Goal: Information Seeking & Learning: Understand process/instructions

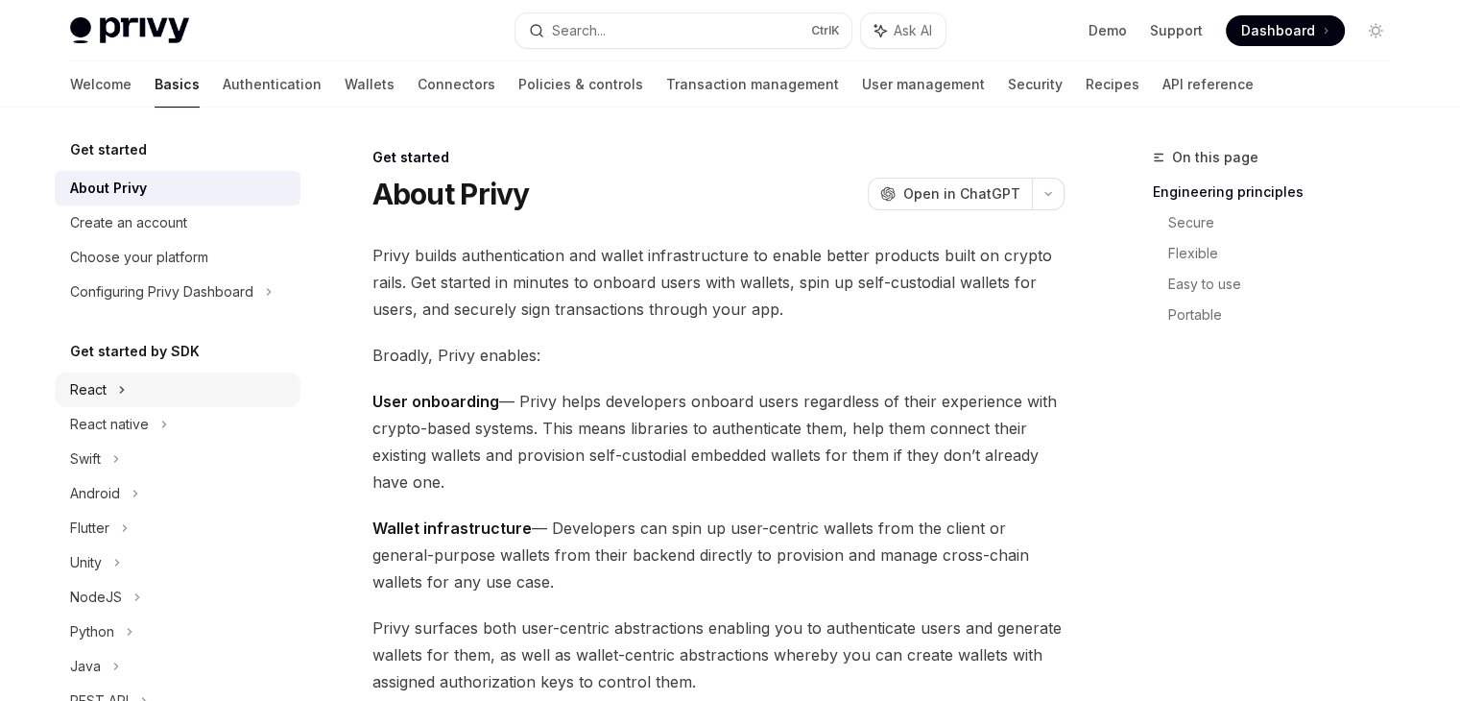
click at [104, 393] on div "React" at bounding box center [88, 389] width 36 height 23
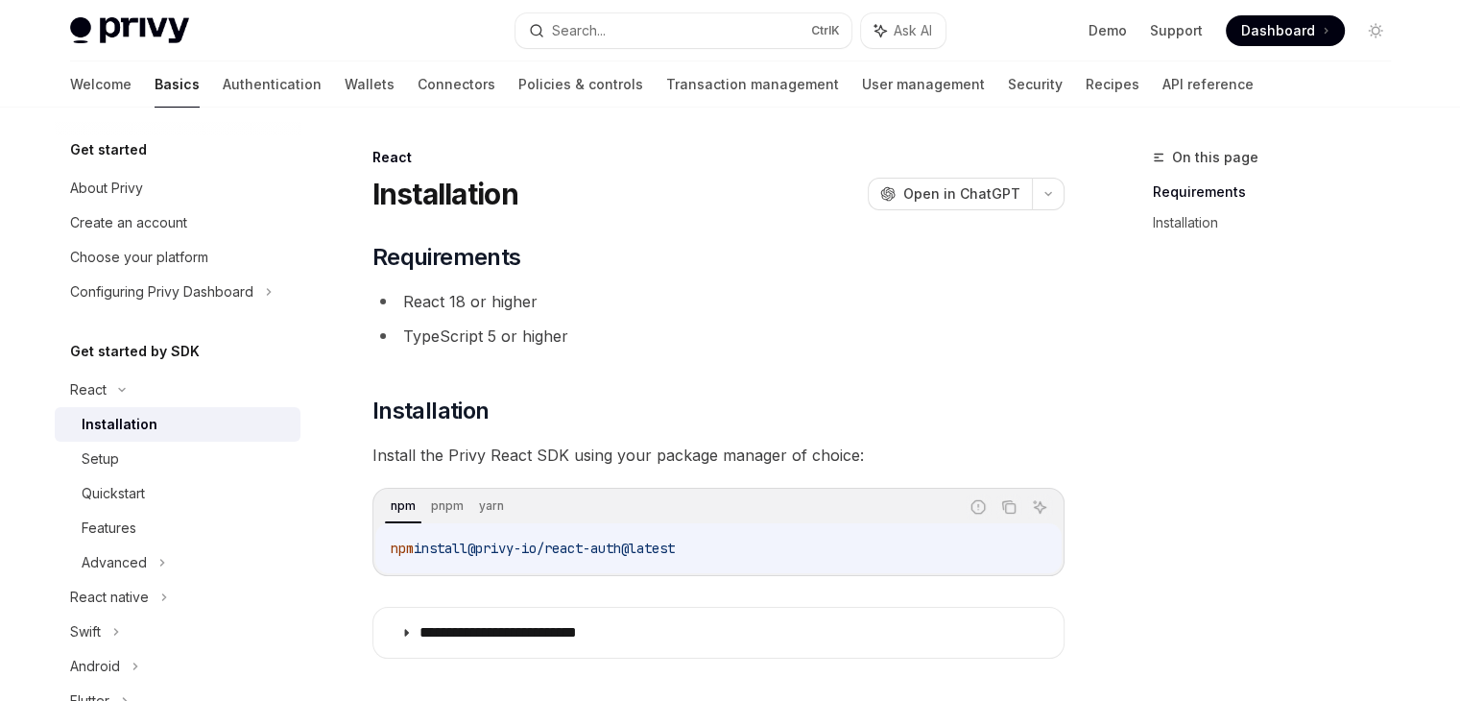
drag, startPoint x: 390, startPoint y: 546, endPoint x: 726, endPoint y: 544, distance: 335.9
click at [726, 544] on code "npm install @privy-io/react-auth@latest" at bounding box center [718, 547] width 655 height 23
copy span "npm install @privy-io/react-auth@latest"
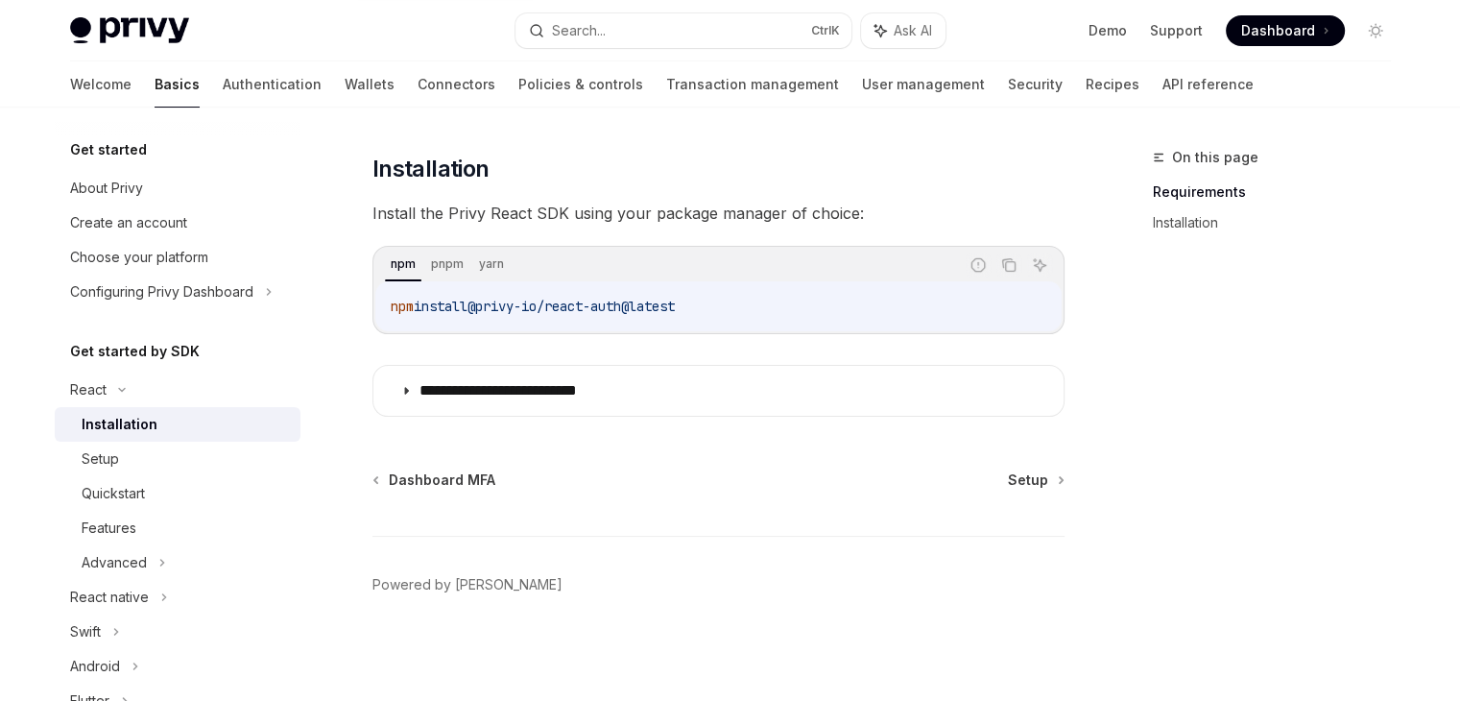
scroll to position [236, 0]
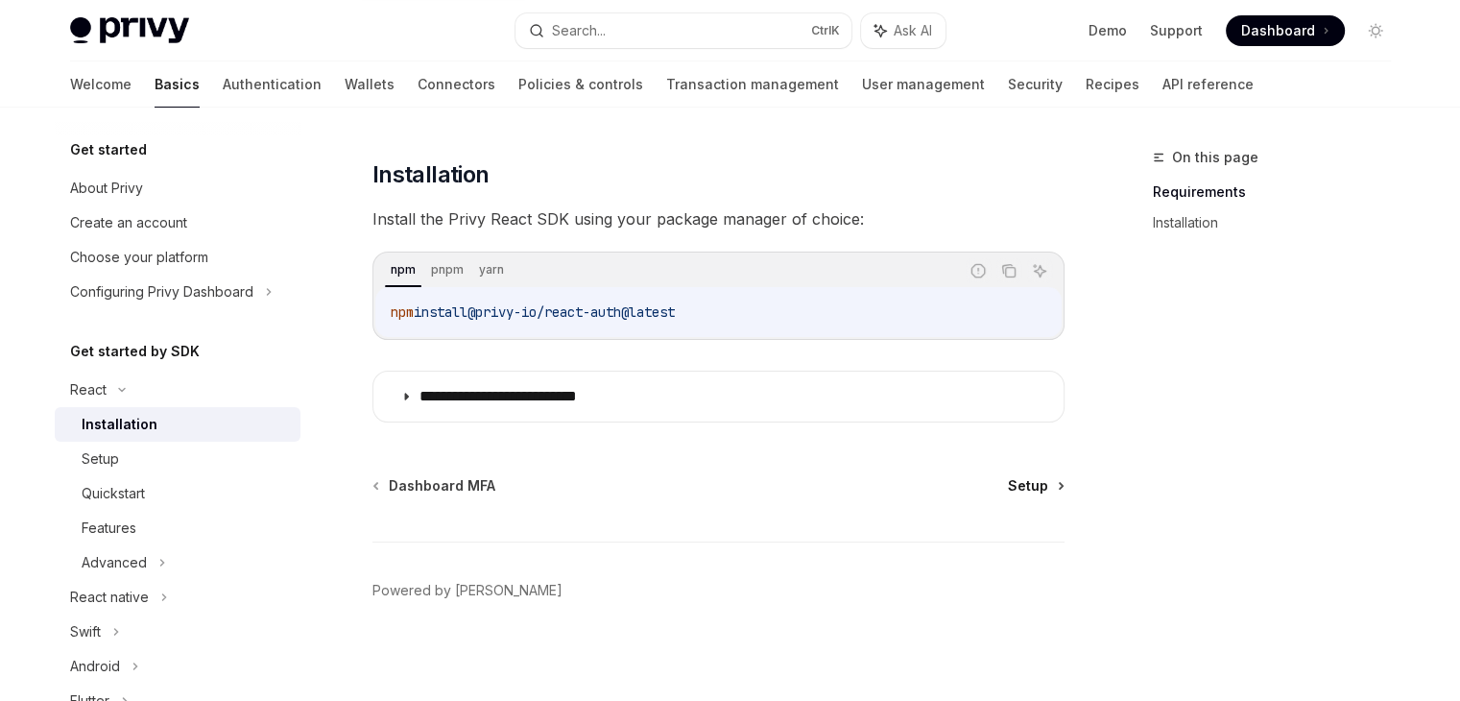
click at [1056, 488] on link "Setup" at bounding box center [1035, 485] width 55 height 19
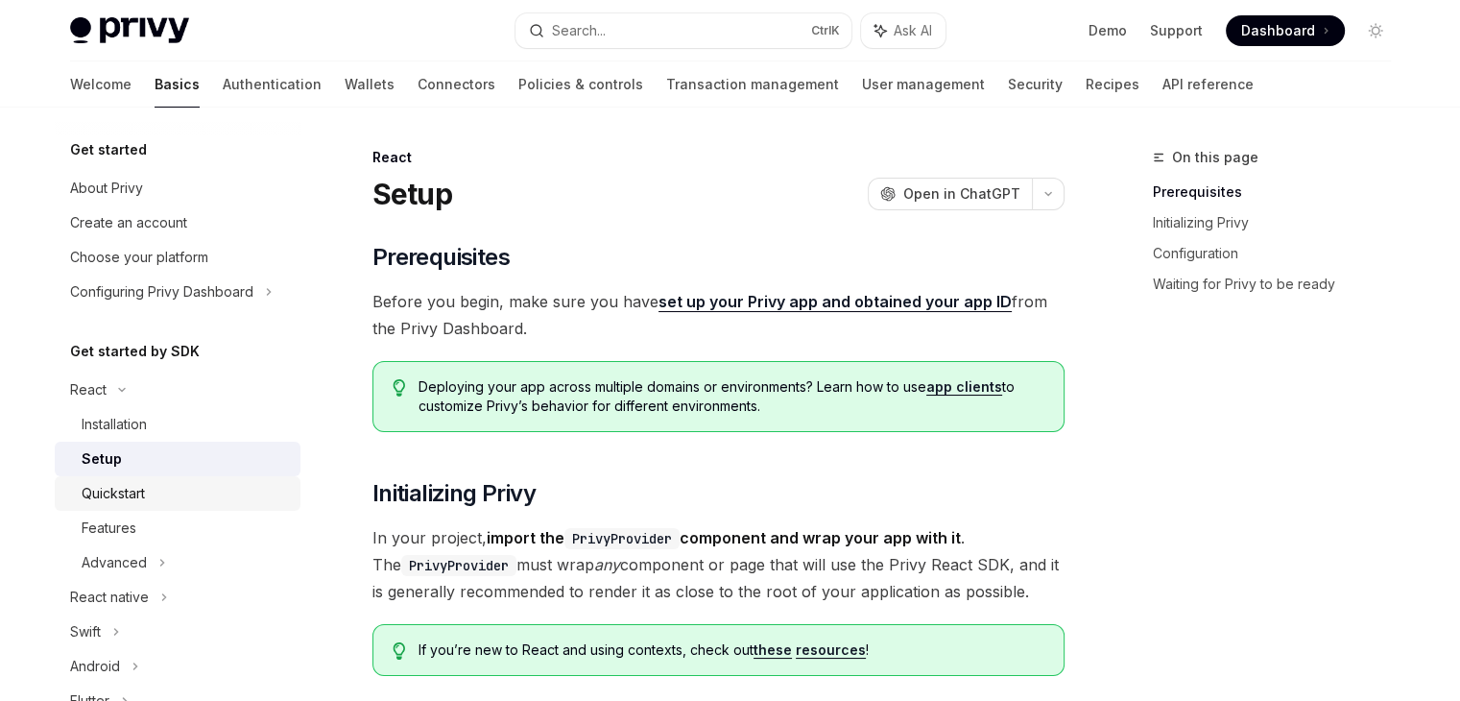
click at [122, 495] on div "Quickstart" at bounding box center [113, 493] width 63 height 23
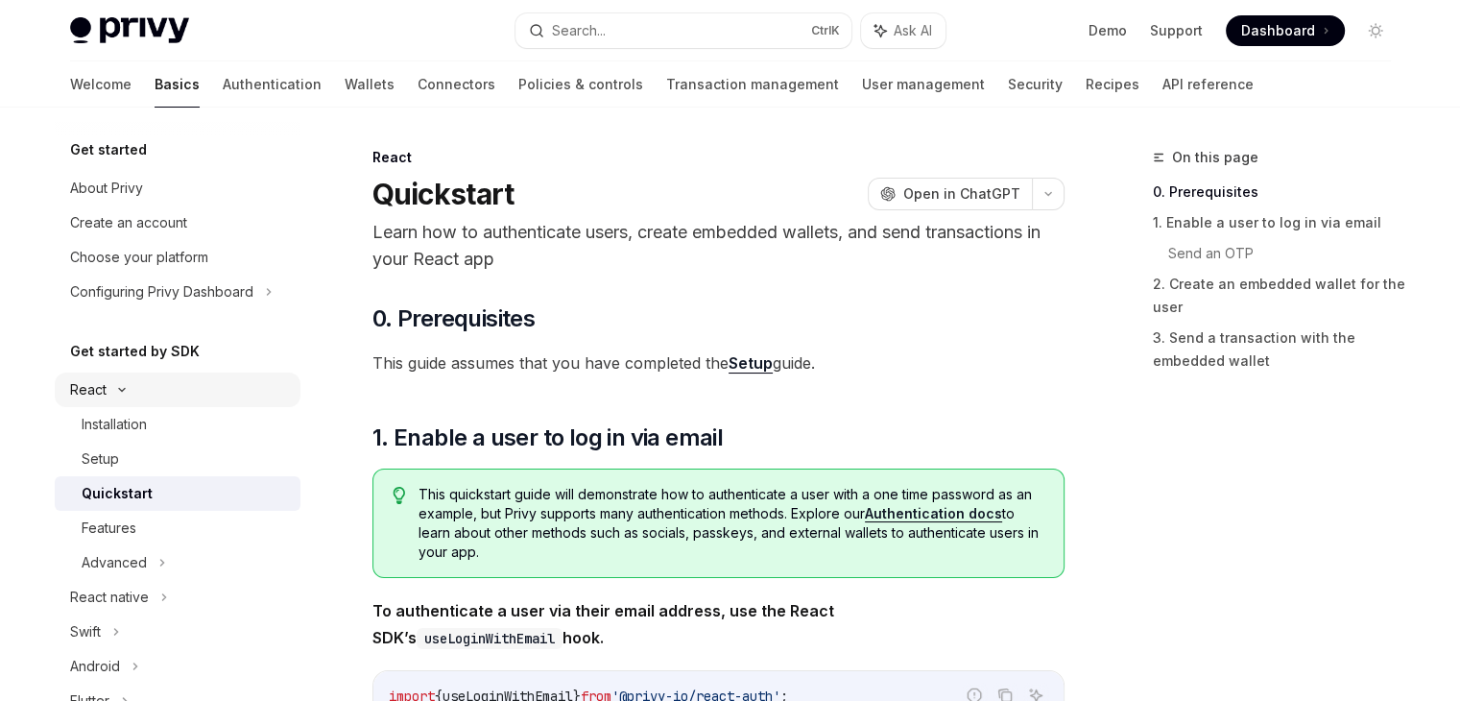
click at [131, 377] on div "React" at bounding box center [178, 389] width 246 height 35
click at [99, 384] on div "React" at bounding box center [88, 389] width 36 height 23
click at [125, 427] on div "Installation" at bounding box center [114, 424] width 65 height 23
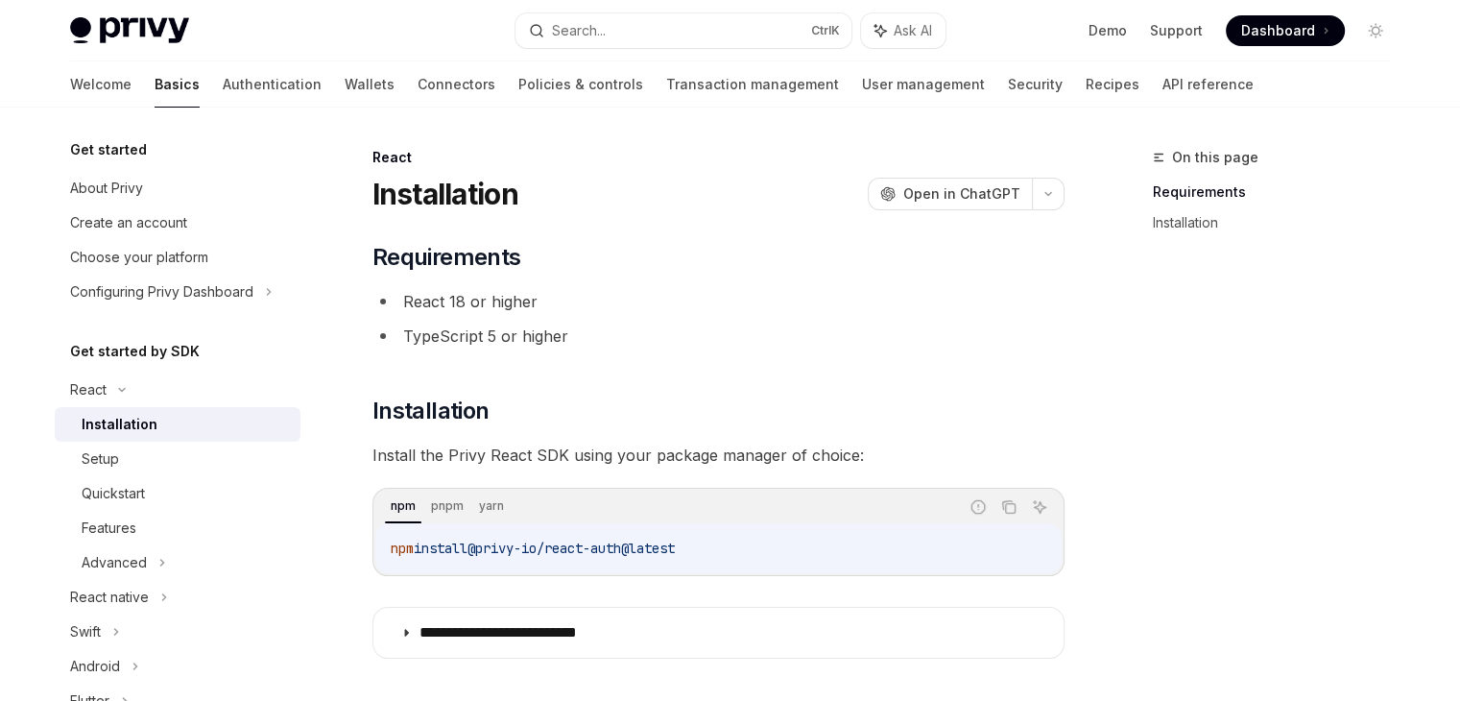
click at [125, 427] on div "Installation" at bounding box center [120, 424] width 76 height 23
click at [111, 456] on div "Setup" at bounding box center [100, 458] width 37 height 23
type textarea "*"
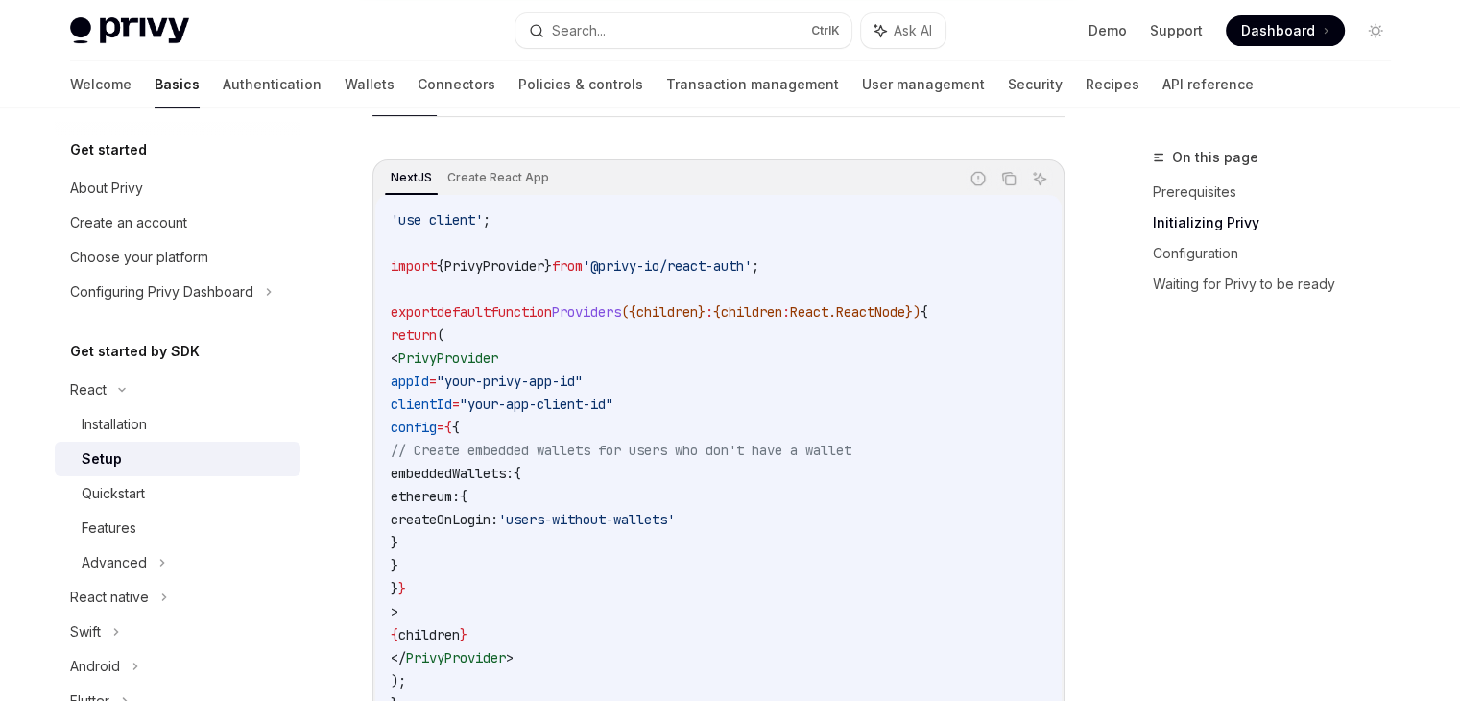
scroll to position [624, 0]
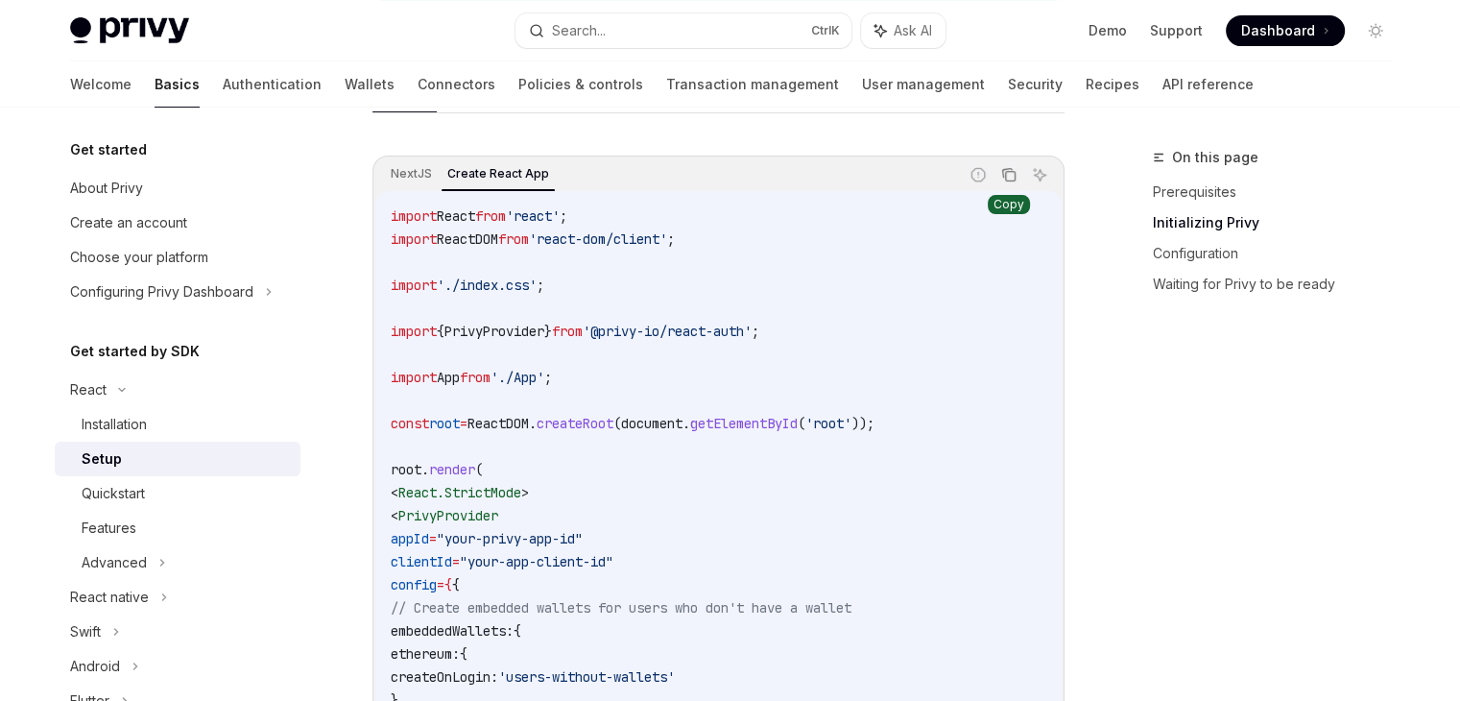
click at [1011, 176] on icon "Copy the contents from the code block" at bounding box center [1008, 174] width 15 height 15
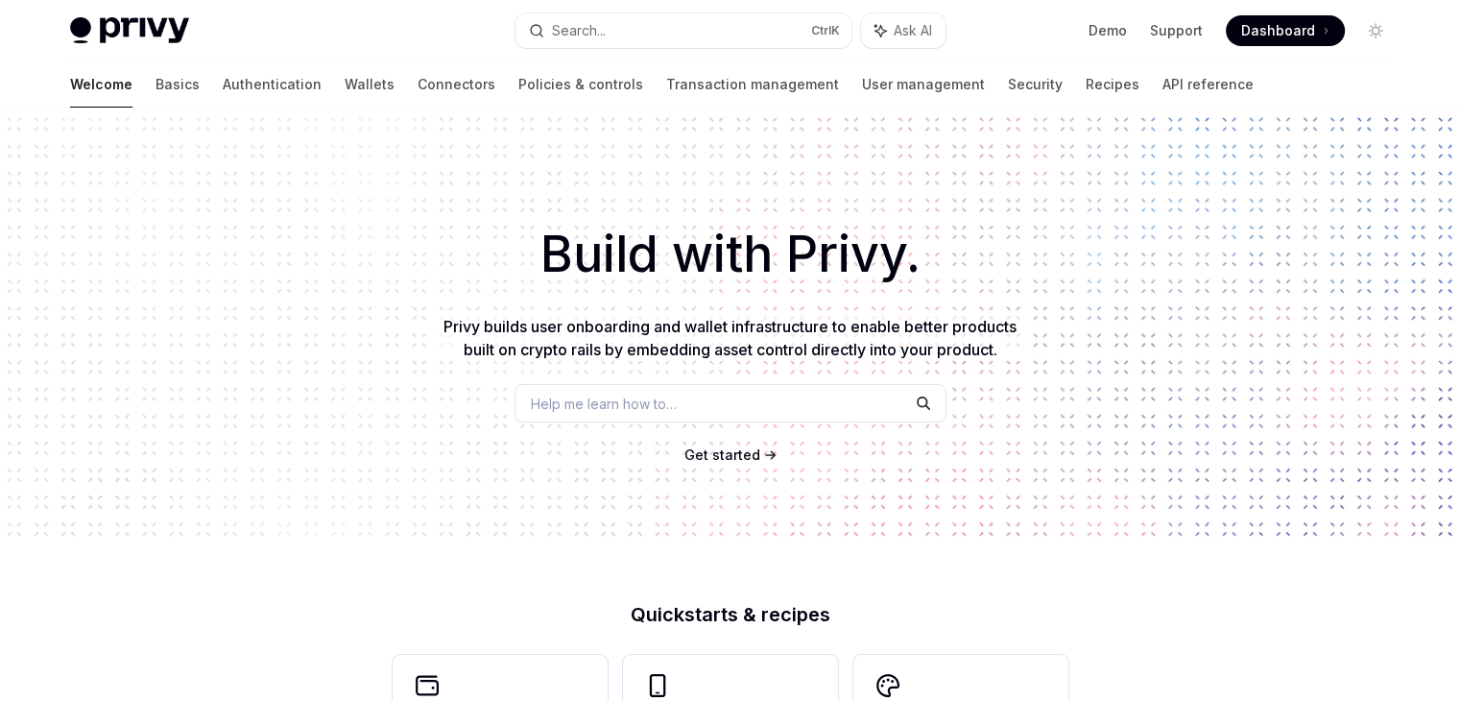
click at [1238, 17] on span at bounding box center [1285, 30] width 119 height 31
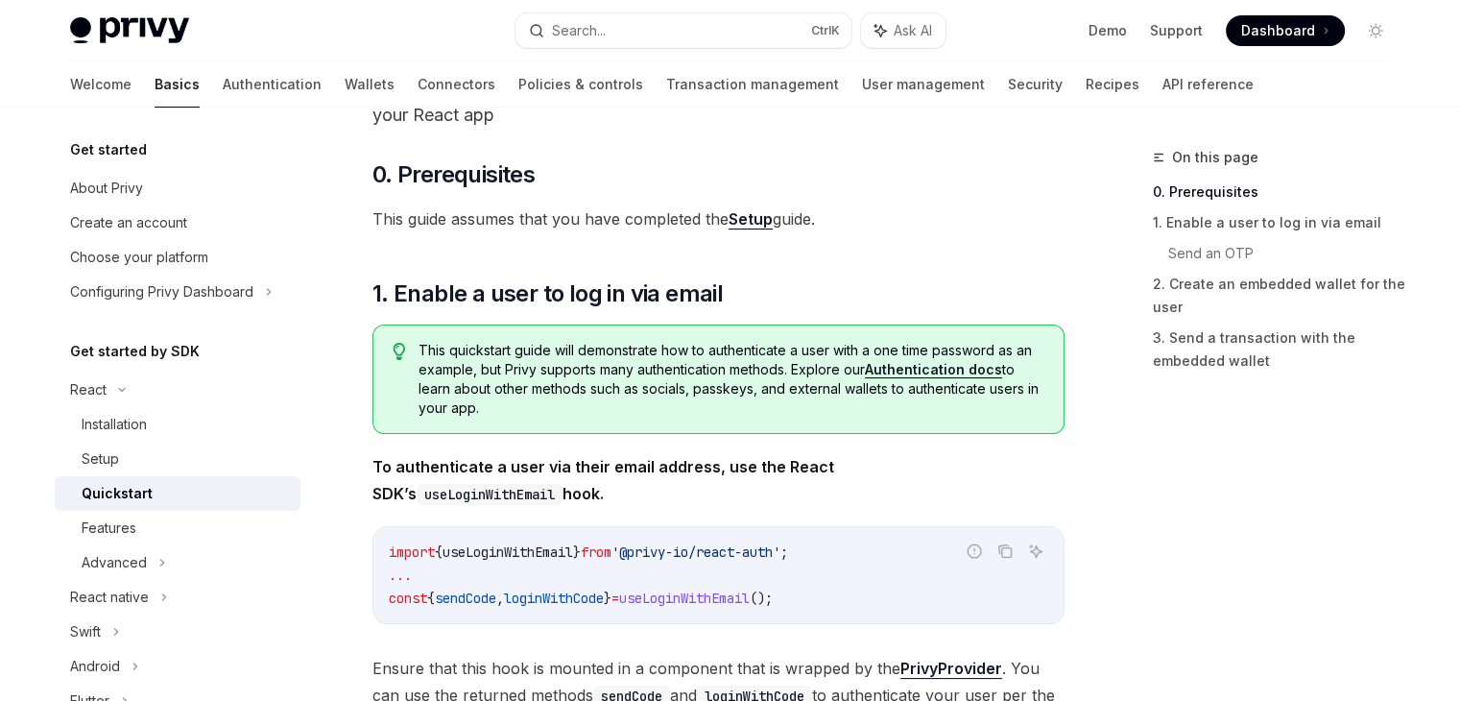
scroll to position [134, 0]
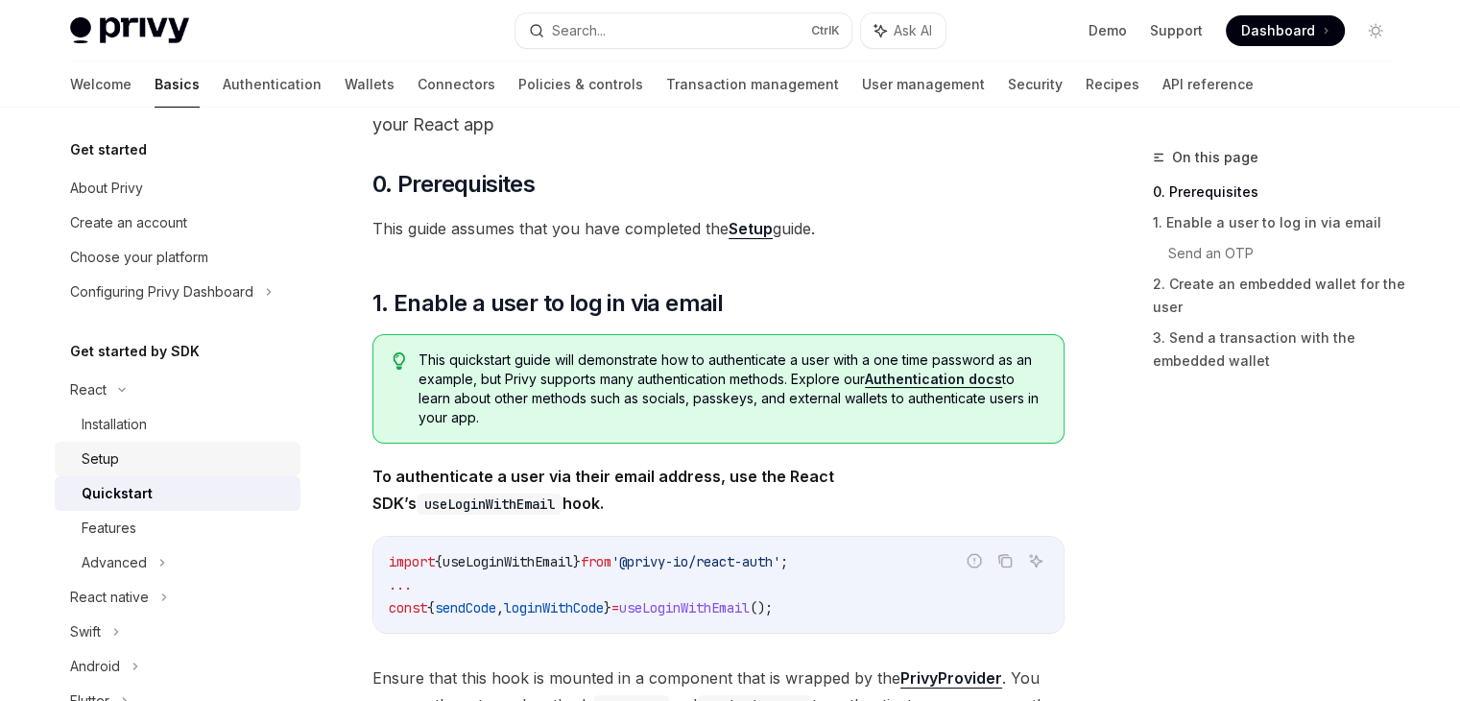
click at [243, 453] on div "Setup" at bounding box center [185, 458] width 207 height 23
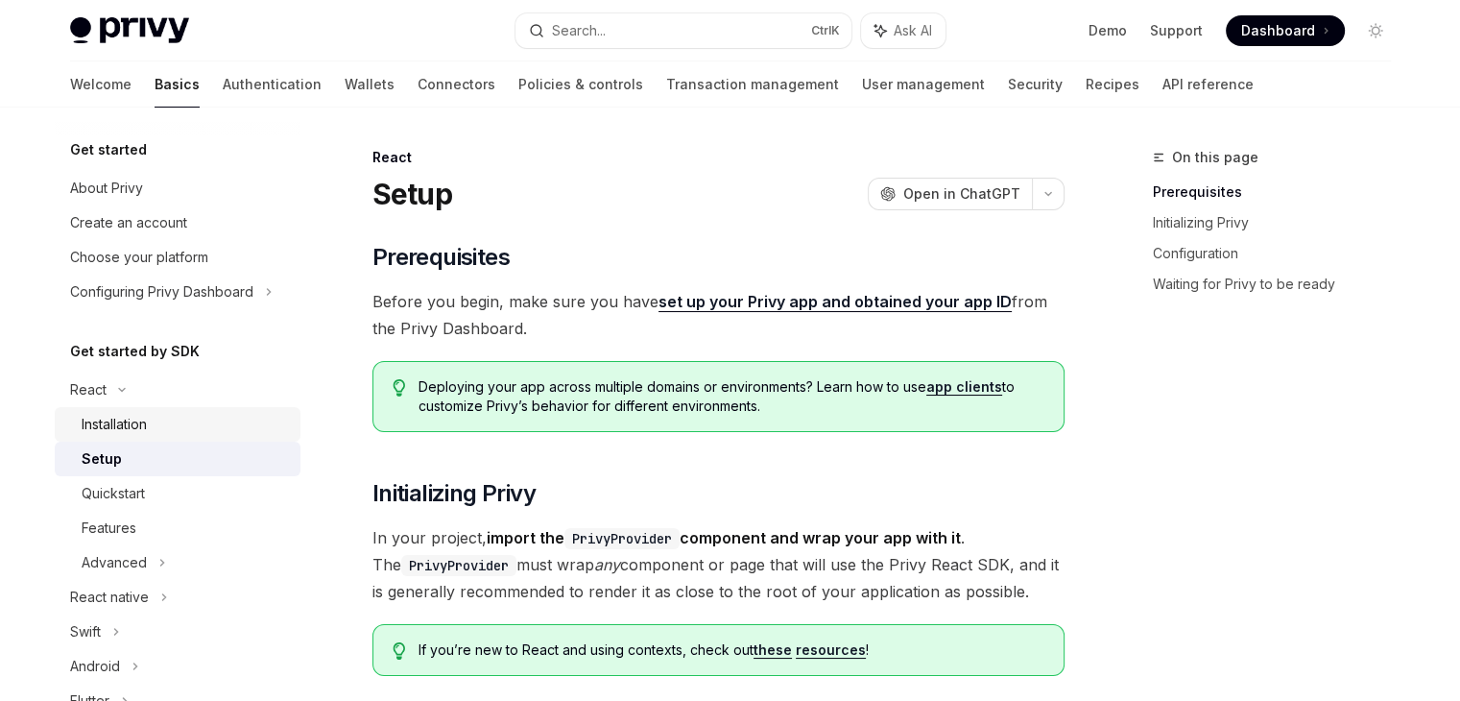
click at [128, 439] on link "Installation" at bounding box center [178, 424] width 246 height 35
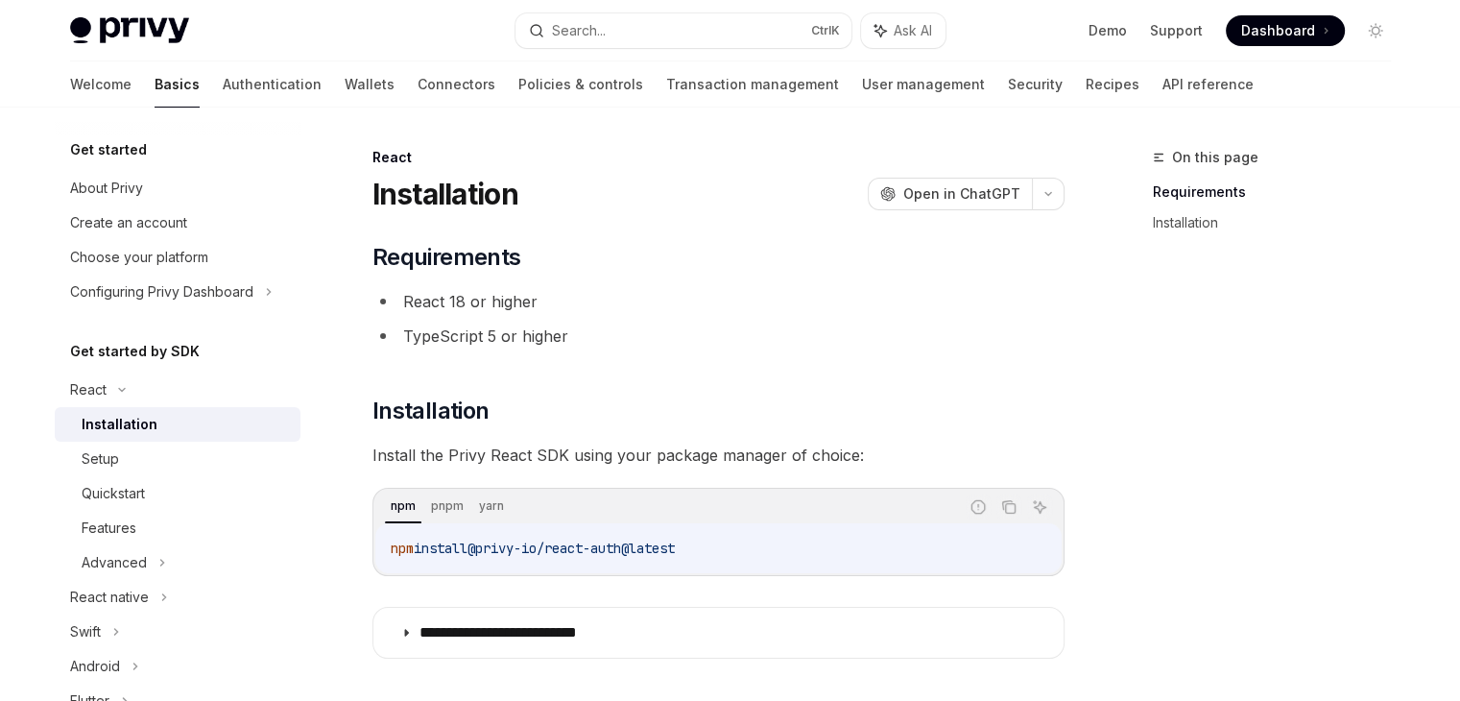
click at [104, 427] on div "Installation" at bounding box center [120, 424] width 76 height 23
click at [155, 457] on div "Setup" at bounding box center [185, 458] width 207 height 23
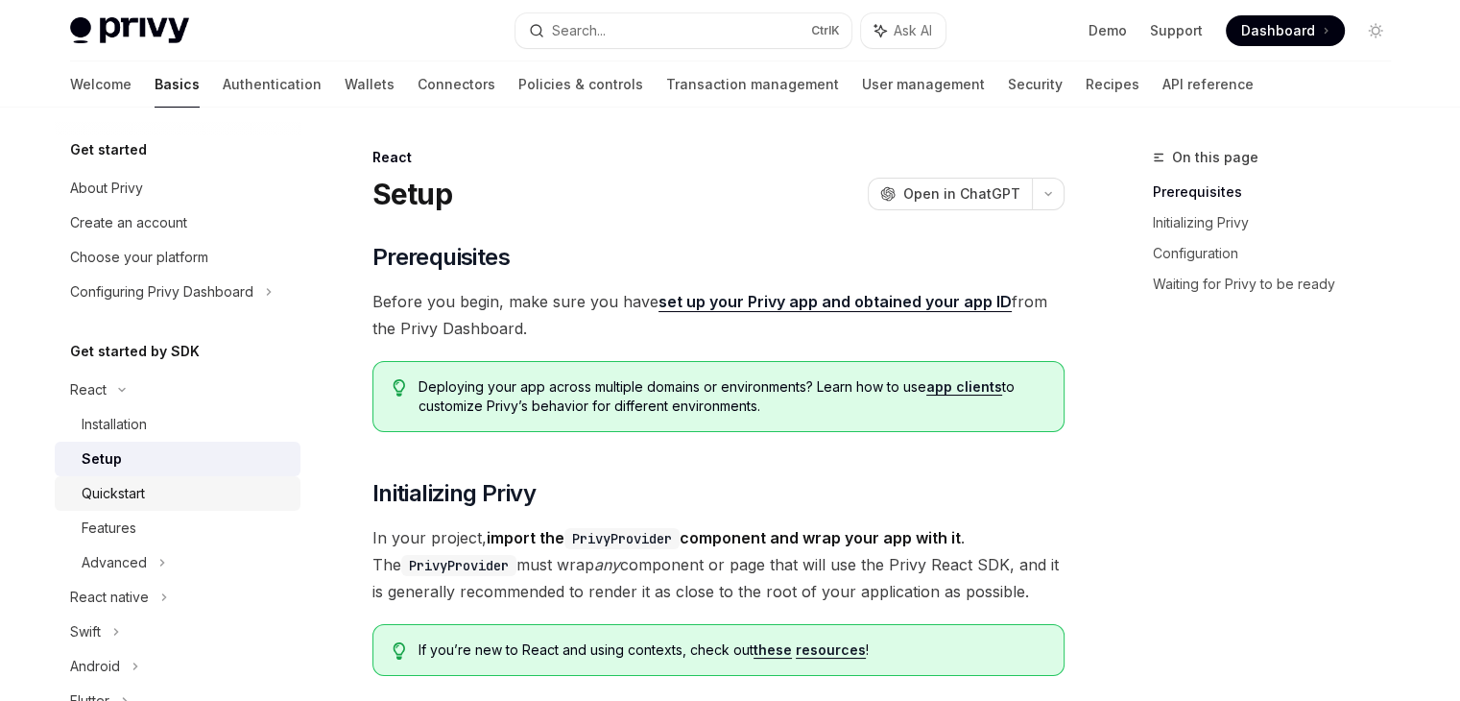
click at [125, 508] on link "Quickstart" at bounding box center [178, 493] width 246 height 35
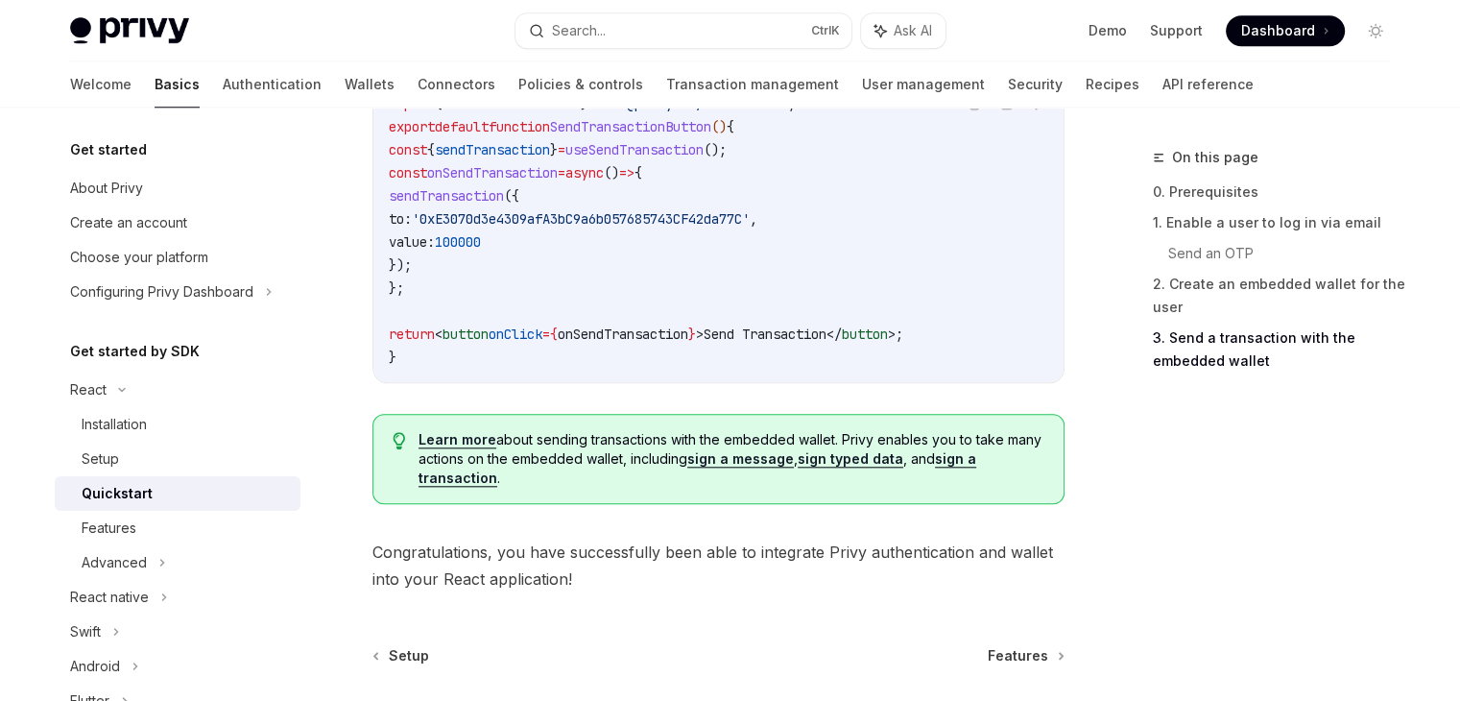
scroll to position [2086, 0]
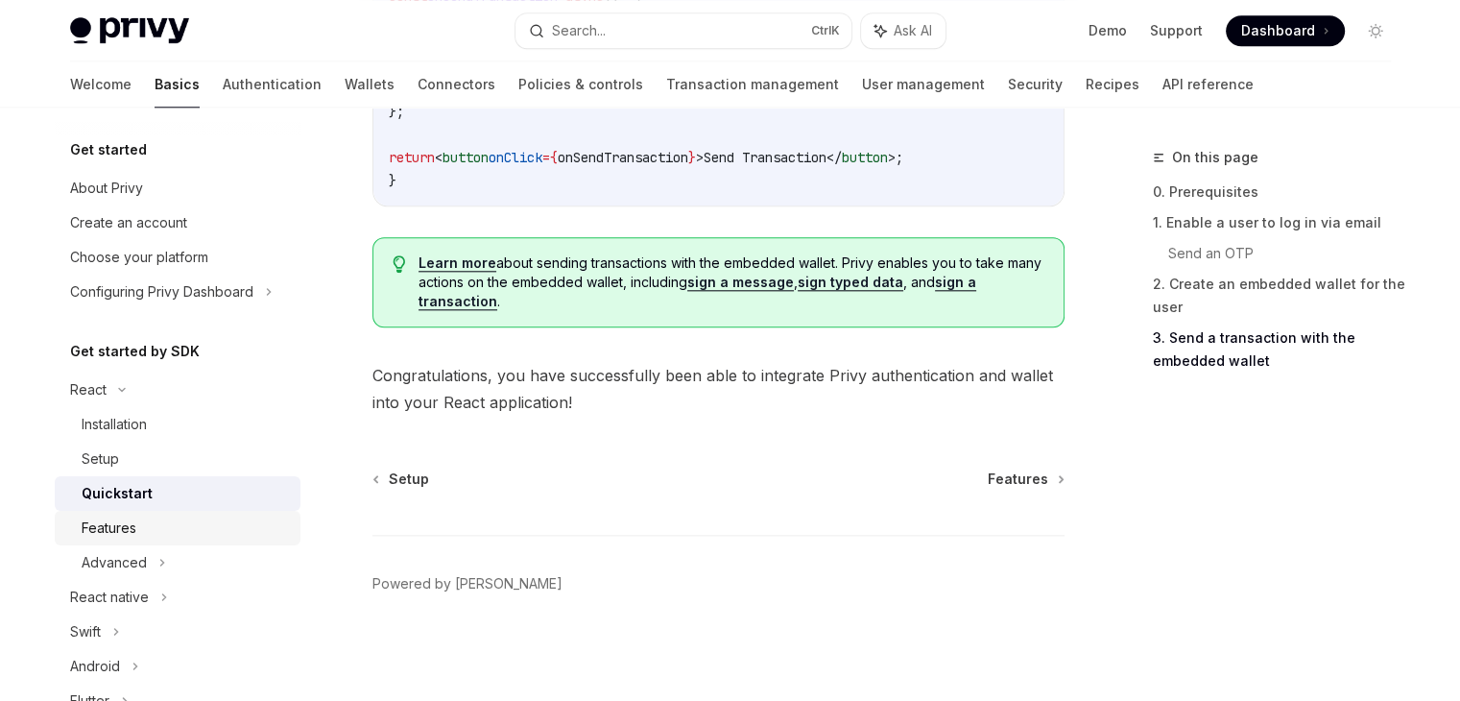
click at [93, 529] on div "Features" at bounding box center [109, 527] width 55 height 23
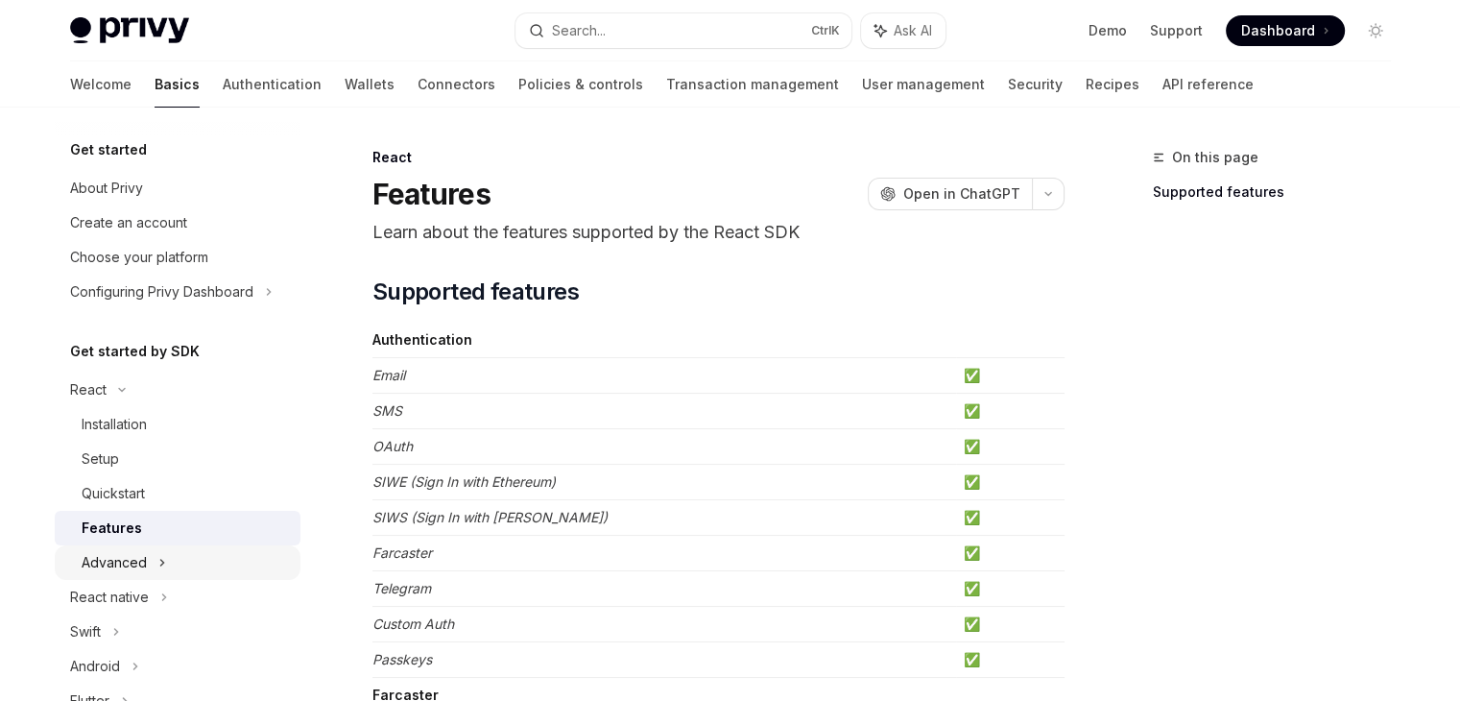
click at [114, 565] on div "Advanced" at bounding box center [114, 562] width 65 height 23
type textarea "*"
